Goal: Book appointment/travel/reservation

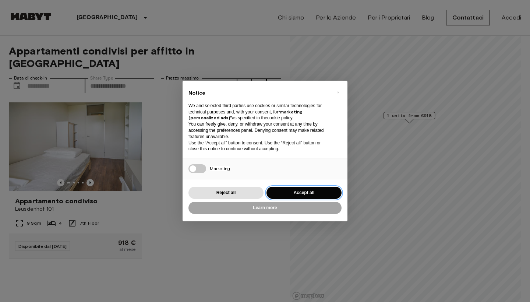
click at [306, 187] on button "Accept all" at bounding box center [304, 193] width 75 height 12
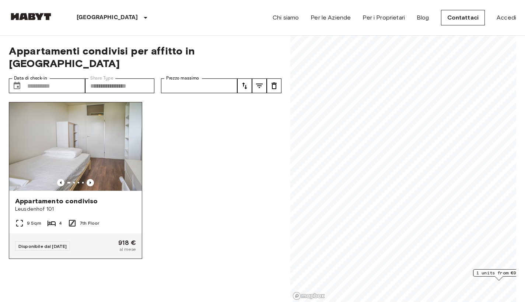
click at [82, 132] on img at bounding box center [75, 146] width 133 height 88
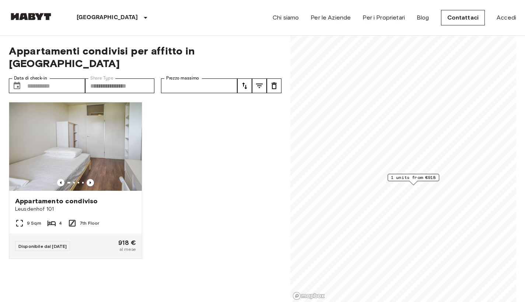
click at [423, 179] on span "1 units from €918" at bounding box center [413, 177] width 45 height 7
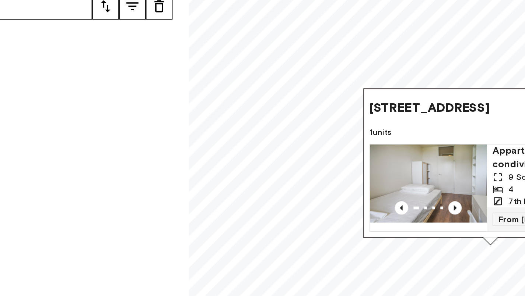
drag, startPoint x: 177, startPoint y: 45, endPoint x: 201, endPoint y: 46, distance: 24.3
click at [390, 137] on span "[STREET_ADDRESS]" at bounding box center [423, 141] width 66 height 9
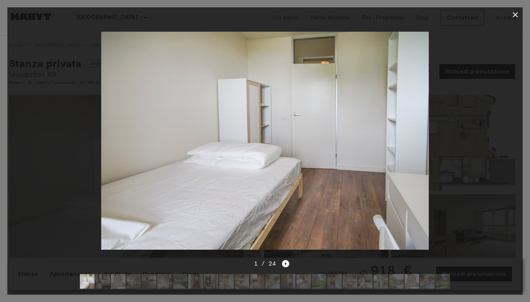
click at [282, 260] on icon "Next image" at bounding box center [285, 263] width 7 height 7
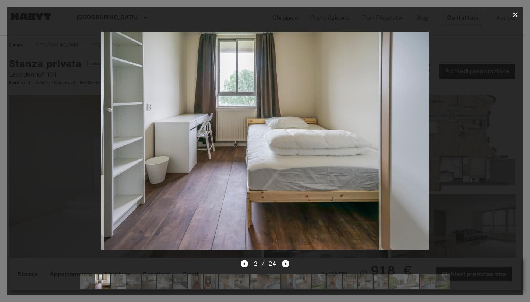
click at [282, 260] on icon "Next image" at bounding box center [285, 263] width 7 height 7
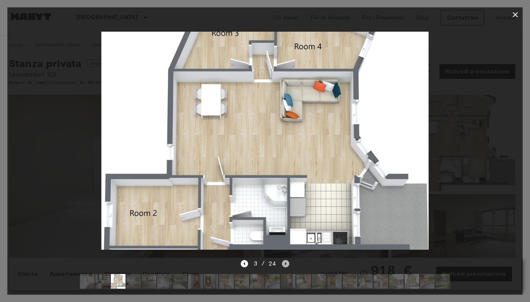
click at [282, 260] on icon "Next image" at bounding box center [285, 263] width 7 height 7
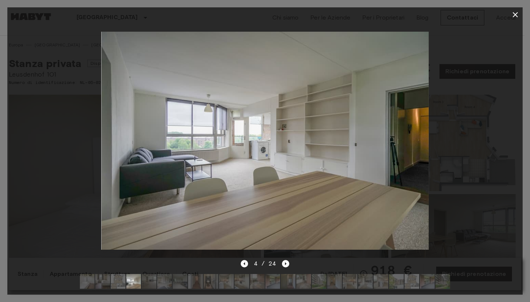
click at [239, 259] on div "4 / 24" at bounding box center [264, 276] width 515 height 35
click at [245, 262] on icon "Previous image" at bounding box center [243, 263] width 1 height 3
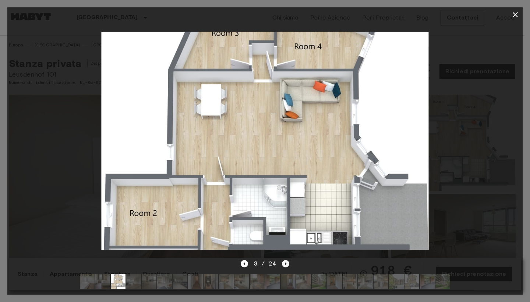
click at [285, 262] on icon "Next image" at bounding box center [285, 263] width 1 height 3
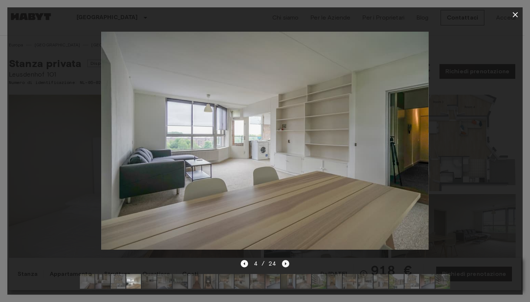
click at [285, 262] on icon "Next image" at bounding box center [285, 263] width 1 height 3
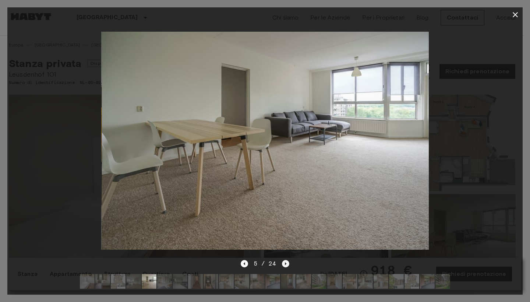
click at [285, 262] on icon "Next image" at bounding box center [285, 263] width 1 height 3
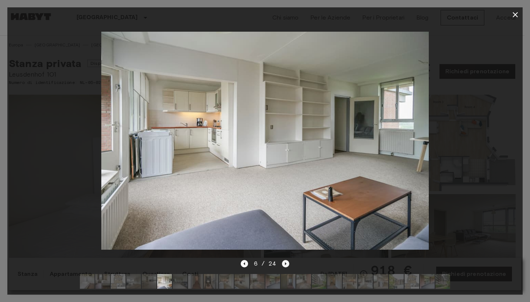
click at [285, 262] on icon "Next image" at bounding box center [285, 263] width 1 height 3
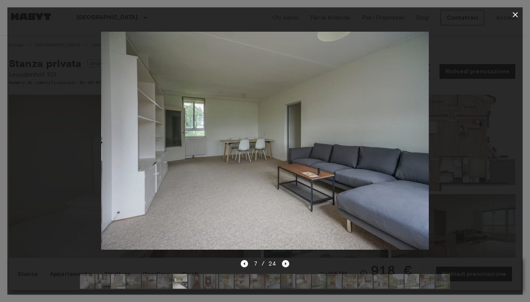
click at [285, 262] on icon "Next image" at bounding box center [285, 263] width 1 height 3
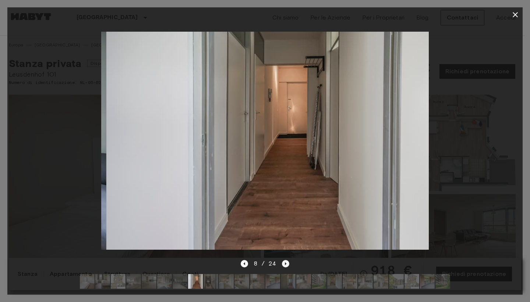
click at [285, 262] on icon "Next image" at bounding box center [285, 263] width 1 height 3
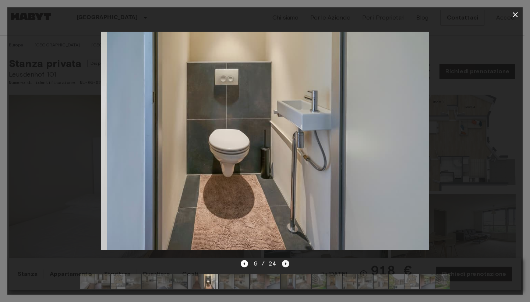
click at [285, 262] on icon "Next image" at bounding box center [285, 263] width 1 height 3
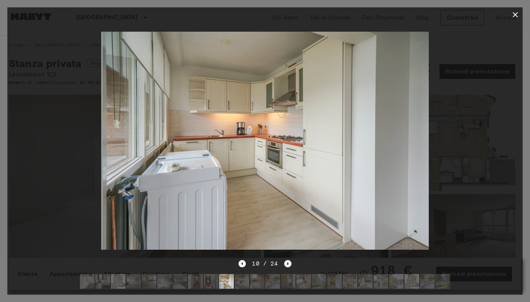
click at [285, 260] on icon "Next image" at bounding box center [287, 263] width 7 height 7
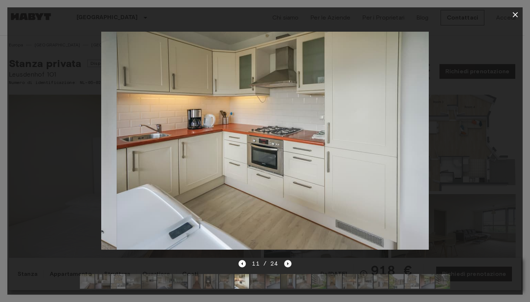
click at [285, 260] on icon "Next image" at bounding box center [287, 263] width 7 height 7
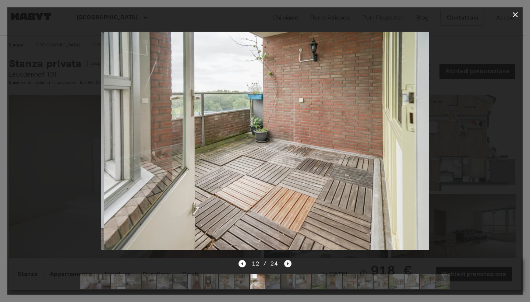
click at [285, 260] on icon "Next image" at bounding box center [287, 263] width 7 height 7
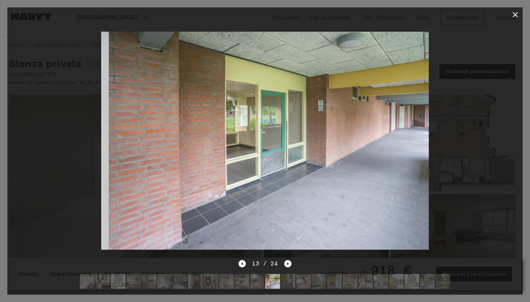
click at [285, 260] on icon "Next image" at bounding box center [287, 263] width 7 height 7
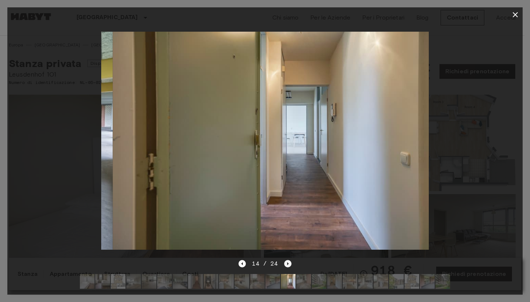
click at [285, 260] on icon "Next image" at bounding box center [287, 263] width 7 height 7
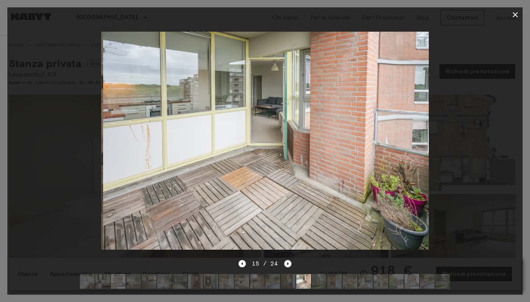
click at [285, 260] on icon "Next image" at bounding box center [287, 263] width 7 height 7
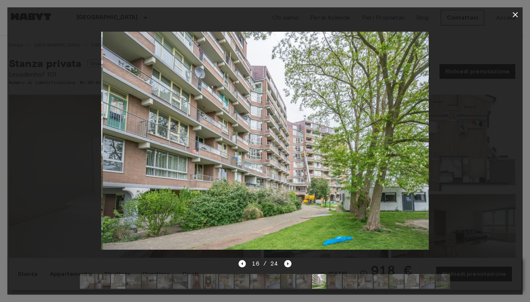
click at [285, 260] on icon "Next image" at bounding box center [287, 263] width 7 height 7
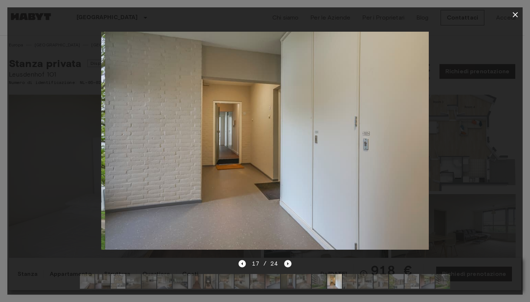
click at [285, 260] on icon "Next image" at bounding box center [287, 263] width 7 height 7
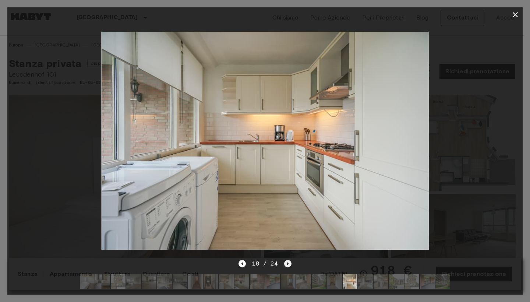
click at [285, 260] on icon "Next image" at bounding box center [287, 263] width 7 height 7
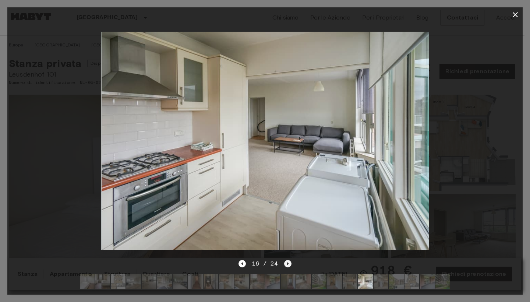
click at [285, 260] on icon "Next image" at bounding box center [287, 263] width 7 height 7
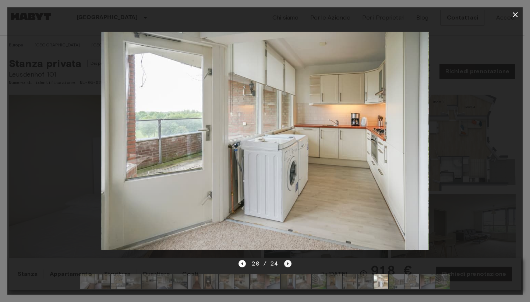
click at [285, 260] on icon "Next image" at bounding box center [287, 263] width 7 height 7
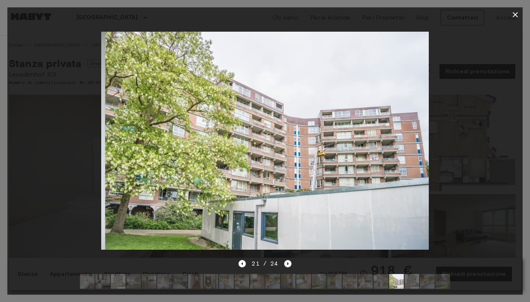
click at [285, 260] on icon "Next image" at bounding box center [287, 263] width 7 height 7
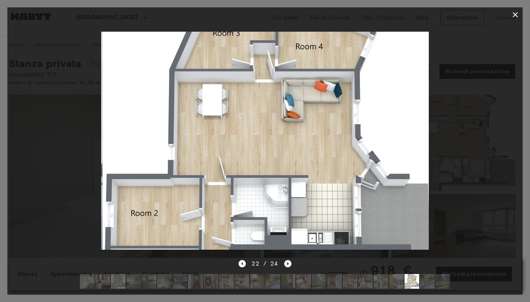
click at [285, 260] on icon "Next image" at bounding box center [287, 263] width 7 height 7
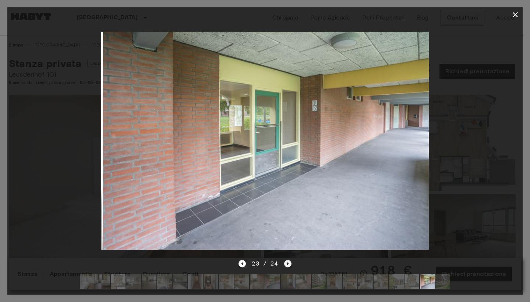
click at [285, 260] on icon "Next image" at bounding box center [287, 263] width 7 height 7
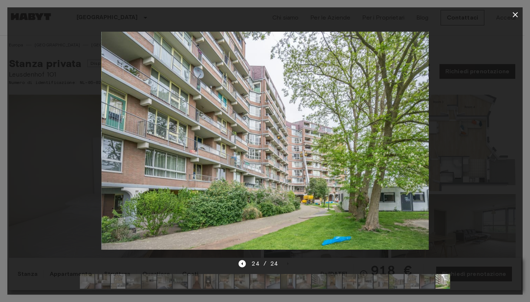
click at [515, 15] on icon "button" at bounding box center [515, 14] width 5 height 5
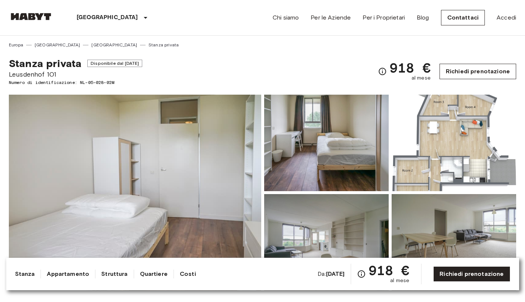
click at [453, 67] on link "Richiedi prenotazione" at bounding box center [477, 71] width 77 height 15
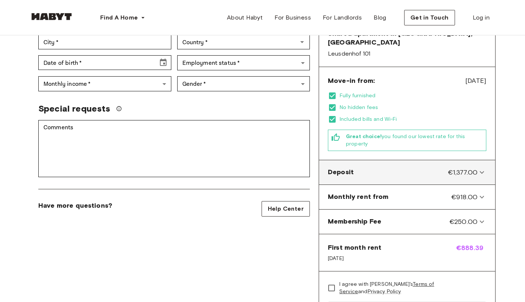
scroll to position [173, 0]
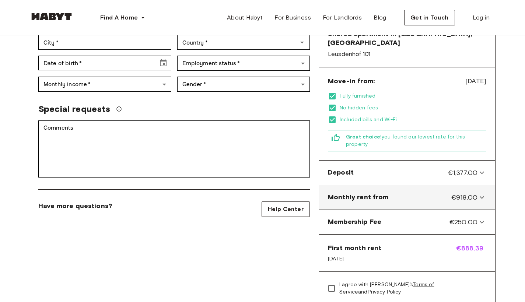
click at [372, 193] on span "Monthly rent from" at bounding box center [358, 198] width 61 height 10
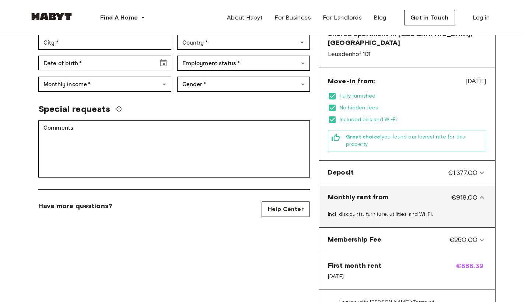
click at [372, 193] on span "Monthly rent from" at bounding box center [358, 198] width 61 height 10
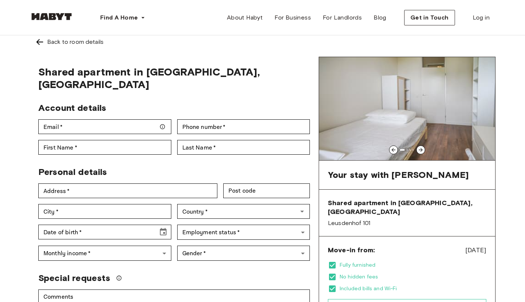
scroll to position [4, 0]
